Goal: Task Accomplishment & Management: Manage account settings

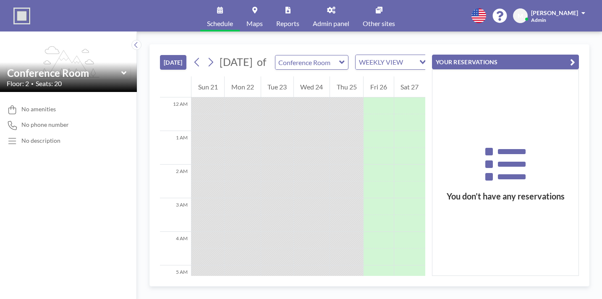
click at [324, 13] on link "Admin panel" at bounding box center [331, 15] width 50 height 31
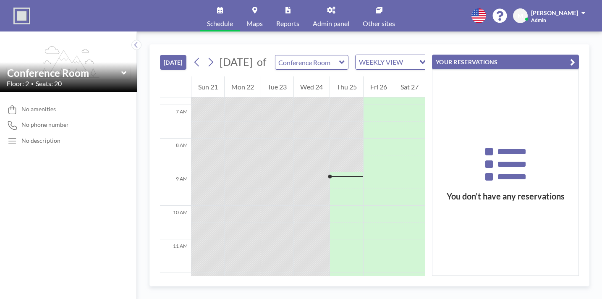
scroll to position [232, 0]
click at [415, 55] on div "Loading..." at bounding box center [421, 61] width 13 height 13
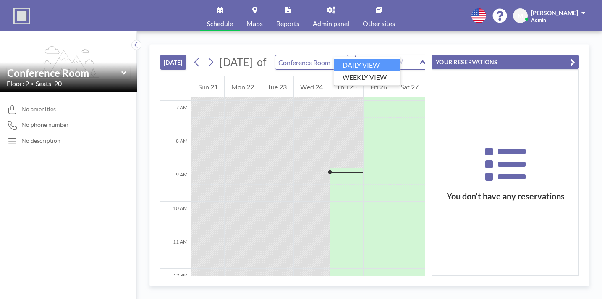
click at [327, 33] on div "TODAY September 2025 of Conference Room WEEKLY VIEW Loading... 12 AM 1 AM 2 AM …" at bounding box center [369, 165] width 465 height 268
click at [207, 56] on icon at bounding box center [211, 62] width 8 height 13
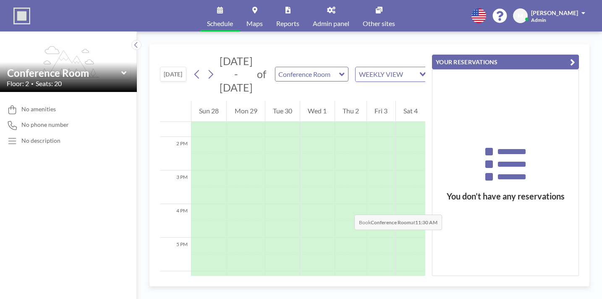
scroll to position [0, 0]
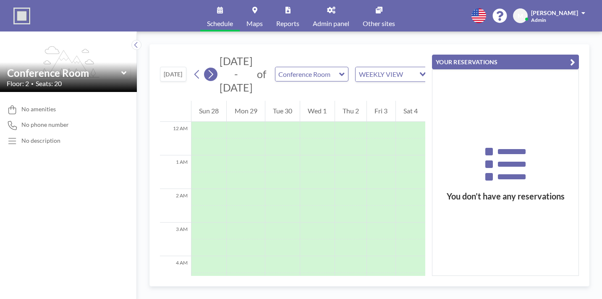
click at [207, 68] on icon at bounding box center [211, 74] width 8 height 13
